Goal: Task Accomplishment & Management: Complete application form

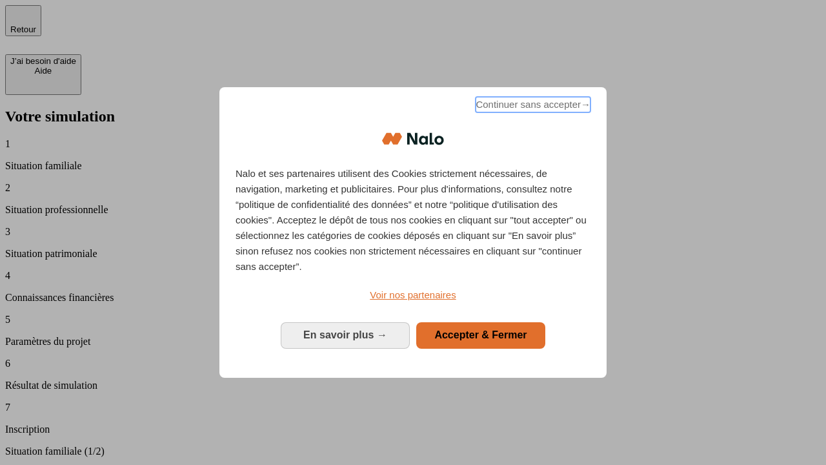
click at [532, 106] on span "Continuer sans accepter →" at bounding box center [533, 104] width 115 height 15
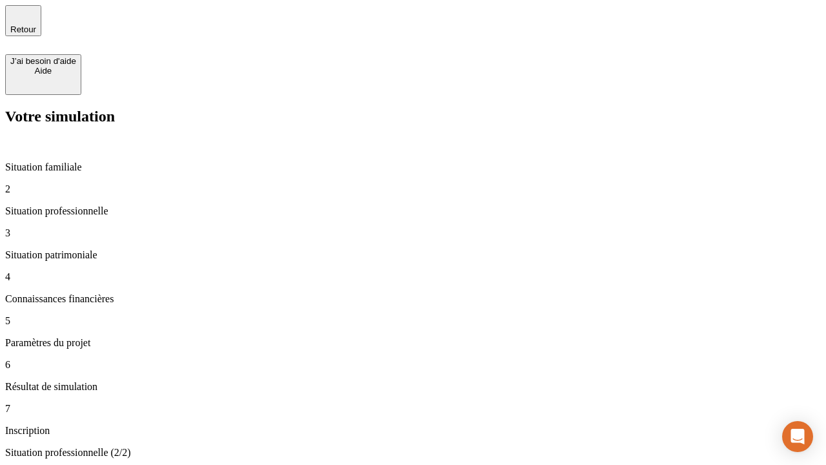
type input "30 000"
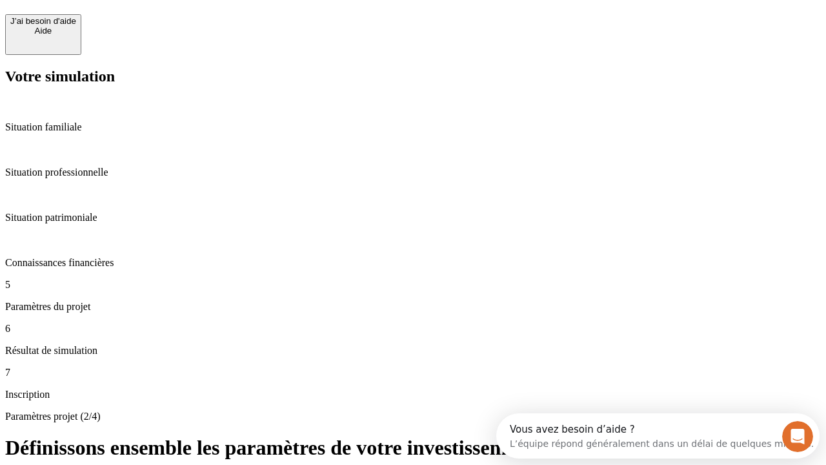
scroll to position [25, 0]
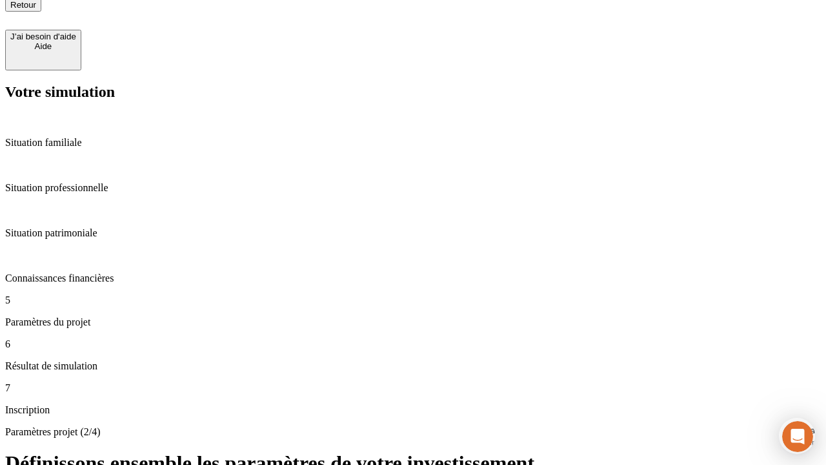
type input "25"
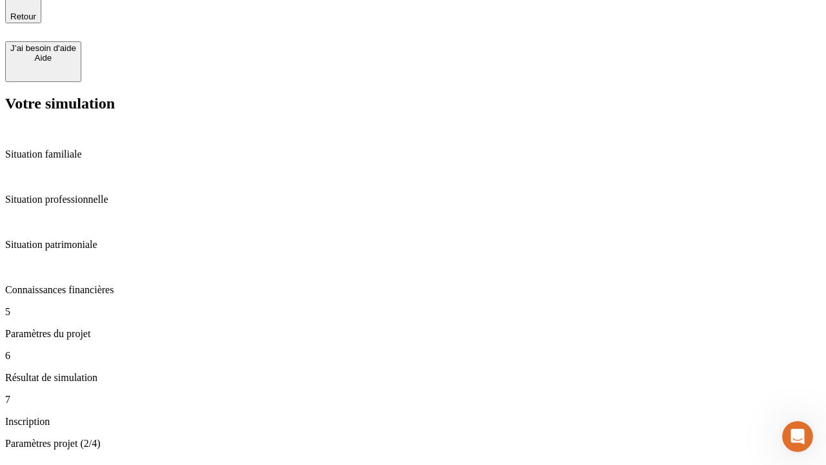
type input "5"
type input "1 000"
type input "640"
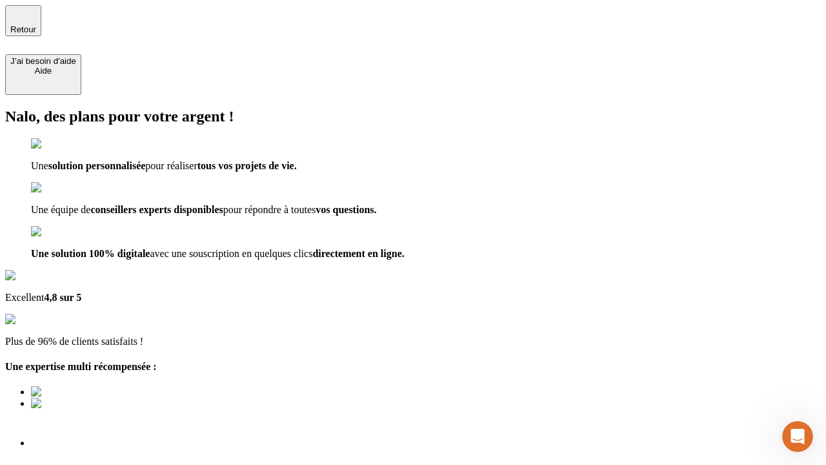
scroll to position [9, 0]
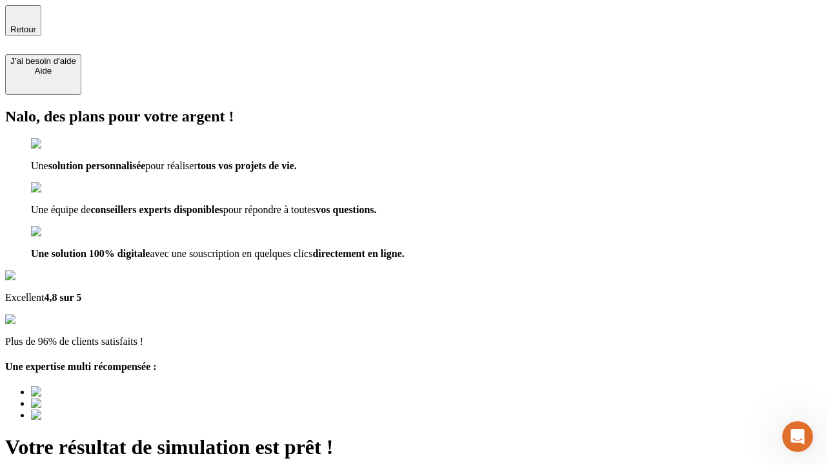
type input "[EMAIL_ADDRESS][PERSON_NAME][DOMAIN_NAME]"
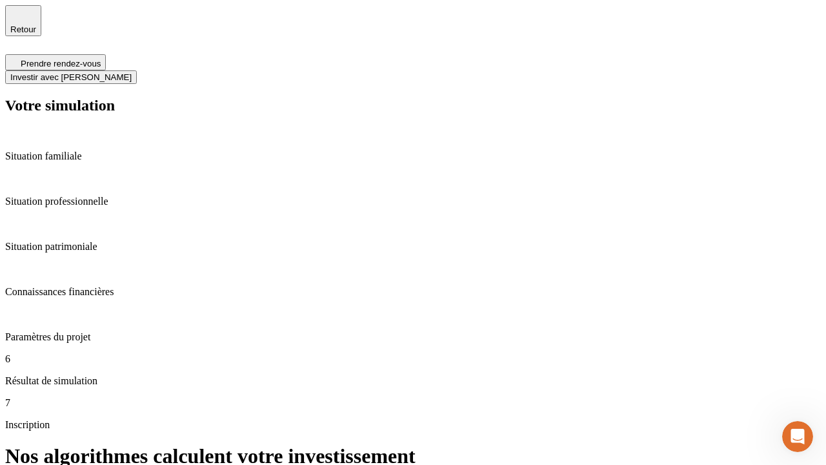
scroll to position [5, 0]
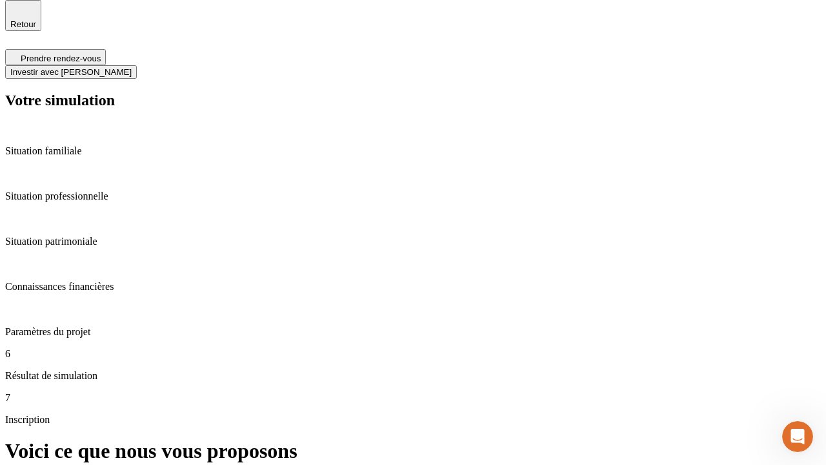
click at [132, 67] on span "Investir avec [PERSON_NAME]" at bounding box center [70, 72] width 121 height 10
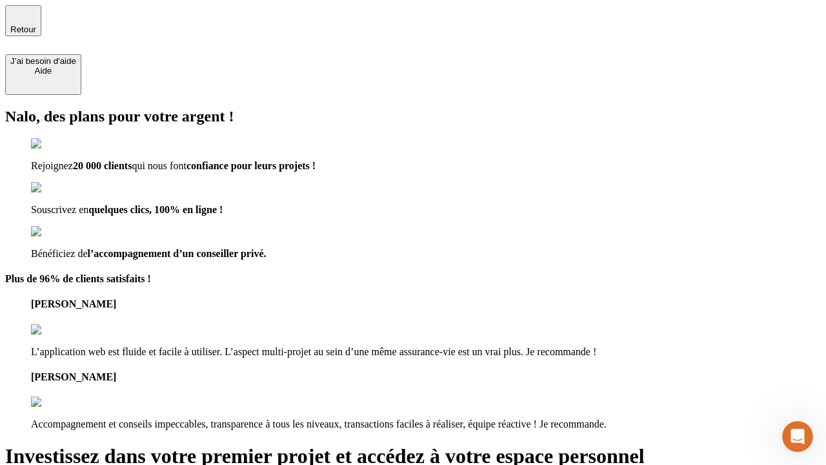
type input "[PERSON_NAME][EMAIL_ADDRESS][DOMAIN_NAME]"
